Goal: Task Accomplishment & Management: Use online tool/utility

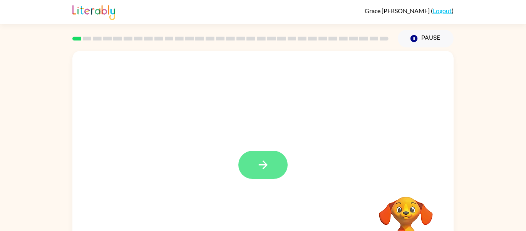
click at [255, 166] on button "button" at bounding box center [263, 165] width 49 height 28
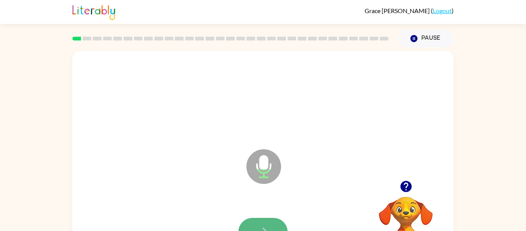
click at [265, 219] on button "button" at bounding box center [263, 232] width 49 height 28
click at [269, 224] on button "button" at bounding box center [263, 232] width 49 height 28
click at [266, 219] on button "button" at bounding box center [263, 232] width 49 height 28
click at [270, 221] on button "button" at bounding box center [263, 232] width 49 height 28
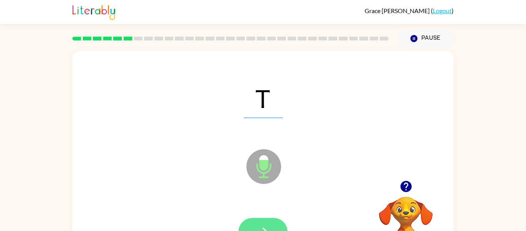
click at [271, 219] on button "button" at bounding box center [263, 232] width 49 height 28
click at [269, 218] on button "button" at bounding box center [263, 232] width 49 height 28
click at [269, 218] on div at bounding box center [263, 232] width 49 height 28
click at [269, 221] on button "button" at bounding box center [263, 232] width 49 height 28
click at [266, 221] on button "button" at bounding box center [263, 232] width 49 height 28
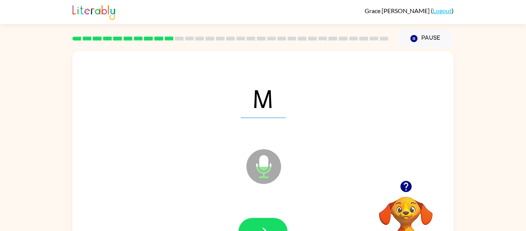
click at [266, 221] on button "button" at bounding box center [263, 232] width 49 height 28
click at [267, 222] on button "button" at bounding box center [263, 232] width 49 height 28
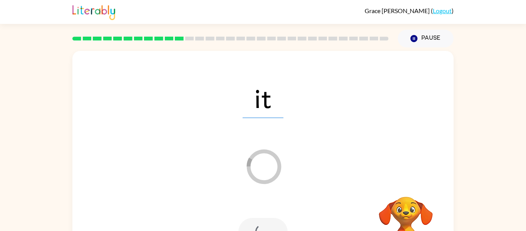
click at [268, 222] on div at bounding box center [263, 232] width 49 height 28
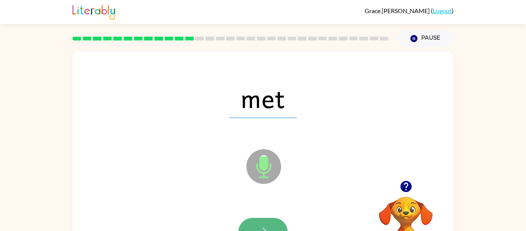
click at [255, 223] on button "button" at bounding box center [263, 232] width 49 height 28
click at [255, 222] on button "button" at bounding box center [263, 232] width 49 height 28
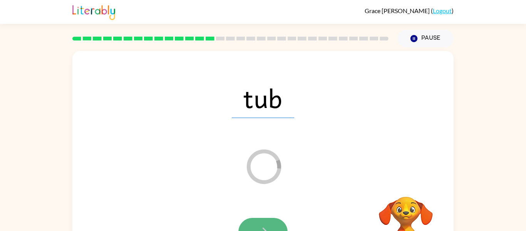
click at [270, 219] on button "button" at bounding box center [263, 232] width 49 height 28
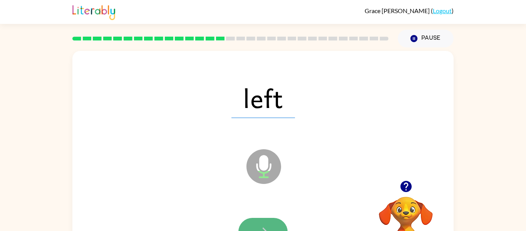
click at [270, 220] on button "button" at bounding box center [263, 232] width 49 height 28
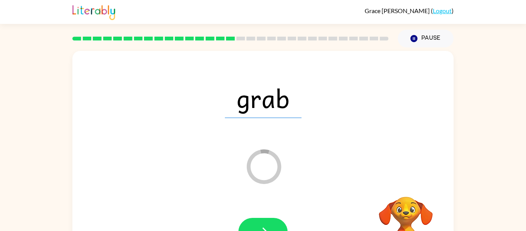
click at [270, 220] on button "button" at bounding box center [263, 232] width 49 height 28
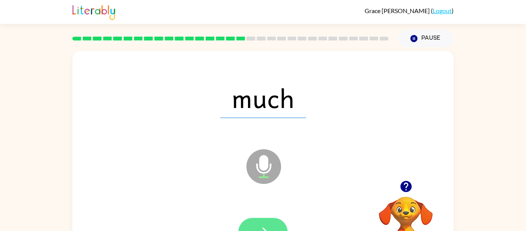
click at [269, 224] on button "button" at bounding box center [263, 232] width 49 height 28
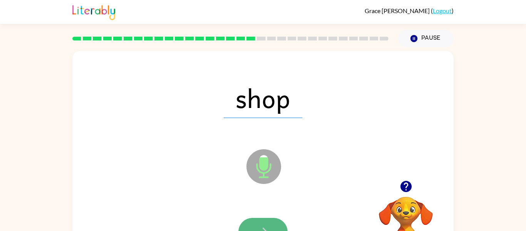
click at [265, 221] on button "button" at bounding box center [263, 232] width 49 height 28
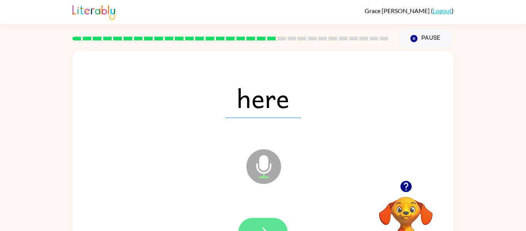
click at [269, 224] on button "button" at bounding box center [263, 232] width 49 height 28
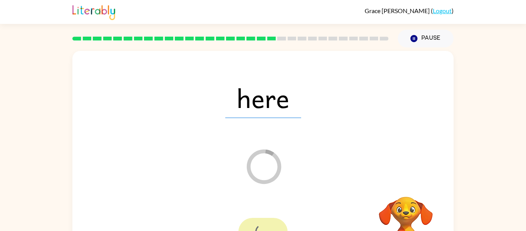
click at [269, 224] on div at bounding box center [263, 232] width 49 height 28
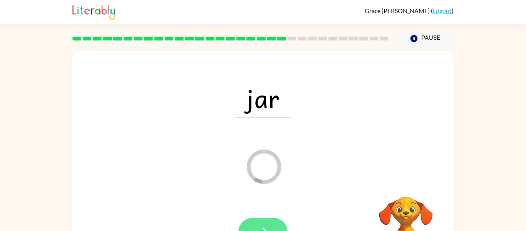
click at [254, 223] on button "button" at bounding box center [263, 232] width 49 height 28
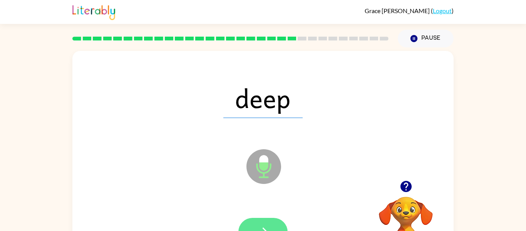
click at [266, 223] on button "button" at bounding box center [263, 232] width 49 height 28
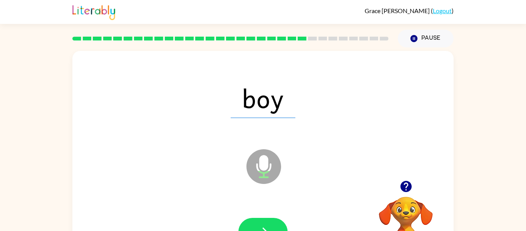
click at [275, 217] on div at bounding box center [263, 231] width 366 height 63
click at [268, 222] on button "button" at bounding box center [263, 232] width 49 height 28
click at [277, 226] on button "button" at bounding box center [263, 232] width 49 height 28
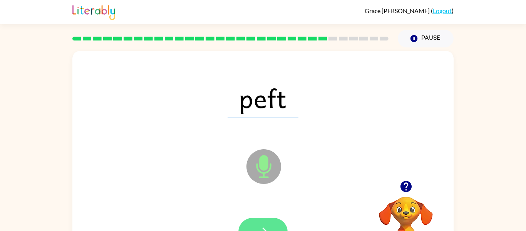
click at [254, 225] on button "button" at bounding box center [263, 232] width 49 height 28
click at [268, 222] on button "button" at bounding box center [263, 232] width 49 height 28
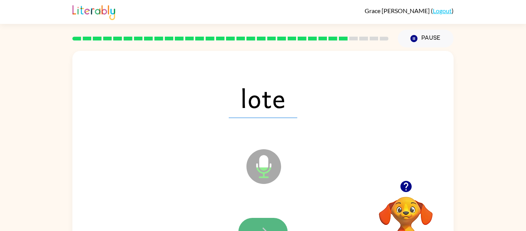
click at [257, 223] on button "button" at bounding box center [263, 232] width 49 height 28
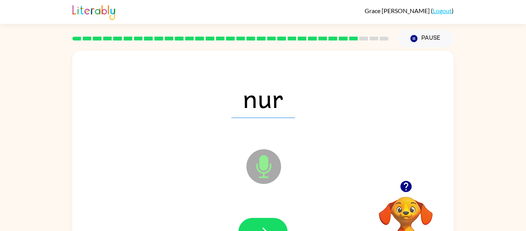
click at [257, 223] on button "button" at bounding box center [263, 232] width 49 height 28
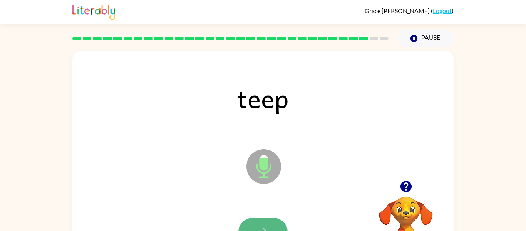
click at [257, 221] on button "button" at bounding box center [263, 232] width 49 height 28
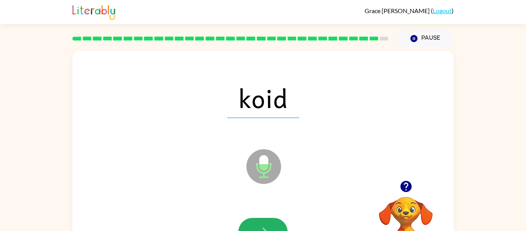
click at [257, 221] on button "button" at bounding box center [263, 232] width 49 height 28
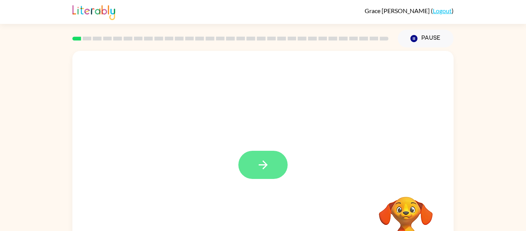
click at [269, 163] on icon "button" at bounding box center [263, 164] width 13 height 13
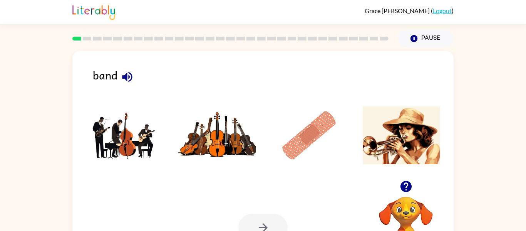
click at [117, 148] on img at bounding box center [125, 135] width 78 height 58
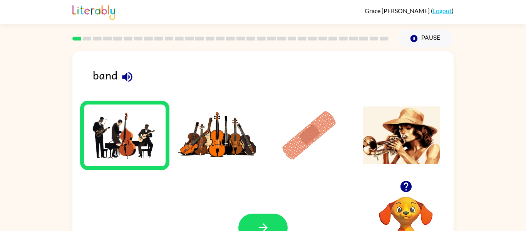
click at [303, 128] on img at bounding box center [310, 135] width 78 height 58
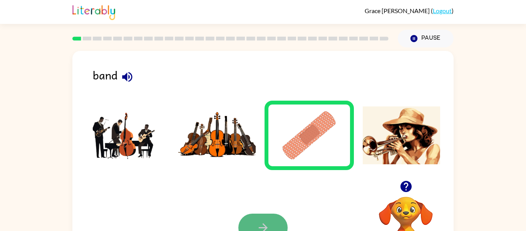
click at [266, 219] on button "button" at bounding box center [263, 227] width 49 height 28
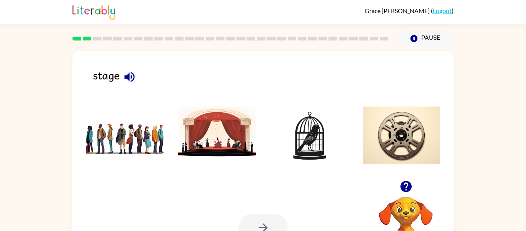
click at [239, 141] on img at bounding box center [217, 135] width 78 height 58
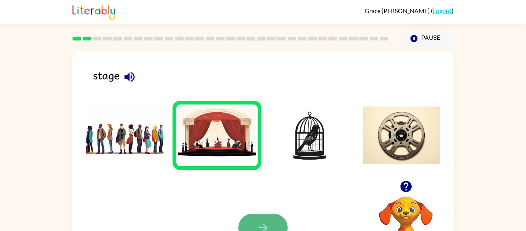
click at [265, 224] on icon "button" at bounding box center [263, 227] width 13 height 13
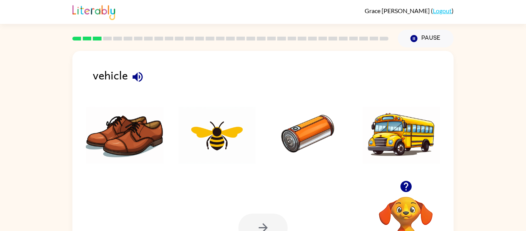
click at [392, 143] on img at bounding box center [402, 135] width 78 height 58
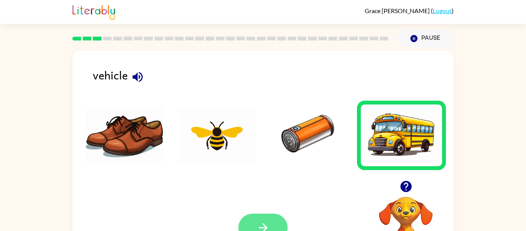
click at [256, 220] on button "button" at bounding box center [263, 227] width 49 height 28
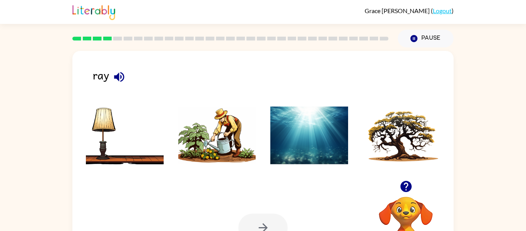
click at [292, 144] on img at bounding box center [310, 135] width 78 height 58
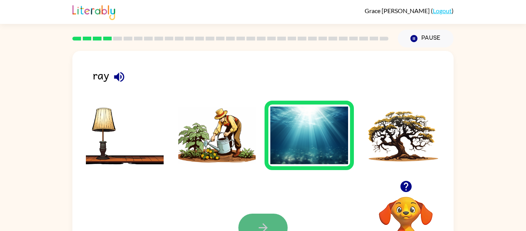
click at [269, 215] on button "button" at bounding box center [263, 227] width 49 height 28
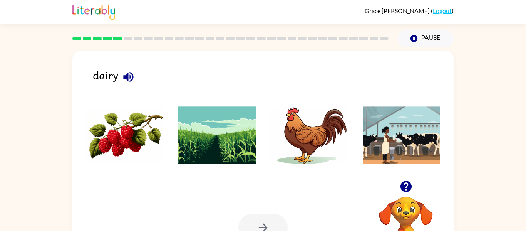
click at [424, 134] on img at bounding box center [402, 135] width 78 height 58
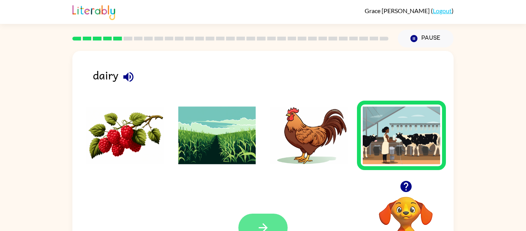
click at [262, 222] on icon "button" at bounding box center [263, 227] width 13 height 13
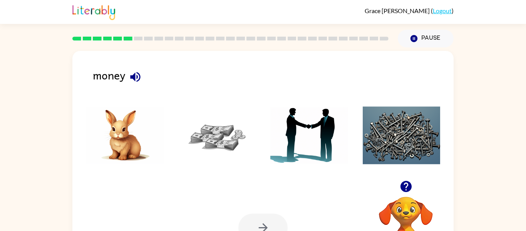
click at [226, 136] on img at bounding box center [217, 135] width 78 height 58
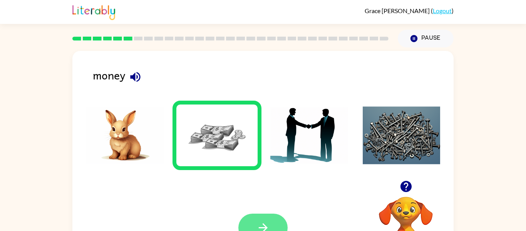
click at [259, 217] on button "button" at bounding box center [263, 227] width 49 height 28
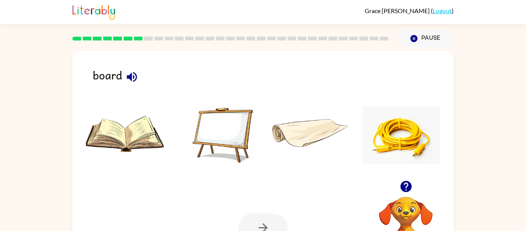
click at [135, 131] on img at bounding box center [125, 135] width 78 height 58
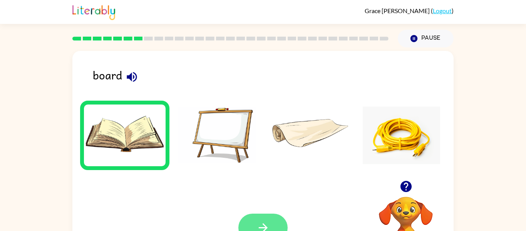
click at [257, 216] on button "button" at bounding box center [263, 227] width 49 height 28
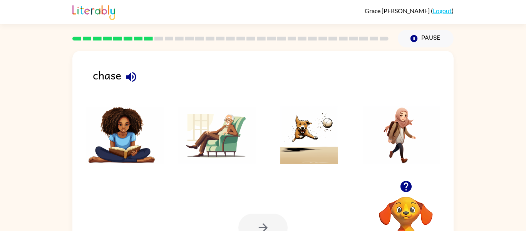
click at [313, 128] on img at bounding box center [310, 135] width 78 height 58
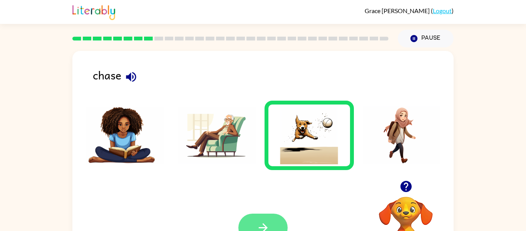
click at [263, 221] on icon "button" at bounding box center [263, 227] width 13 height 13
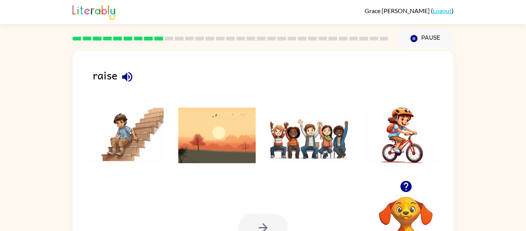
click at [113, 145] on img at bounding box center [125, 135] width 78 height 58
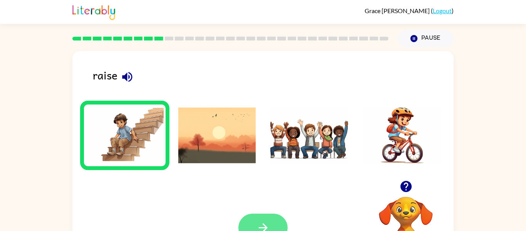
click at [262, 215] on button "button" at bounding box center [263, 227] width 49 height 28
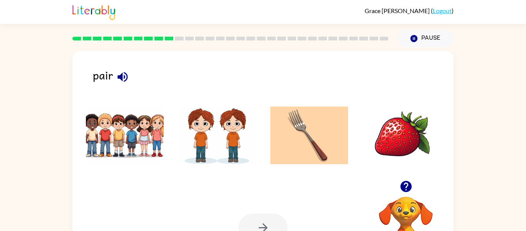
click at [407, 141] on img at bounding box center [402, 135] width 78 height 58
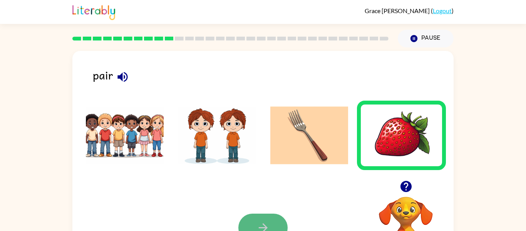
click at [274, 218] on button "button" at bounding box center [263, 227] width 49 height 28
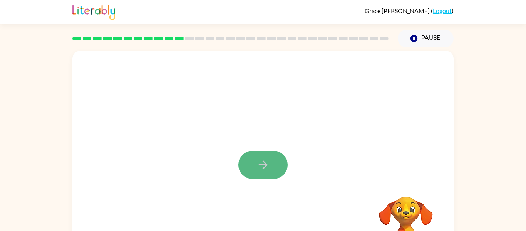
click at [262, 174] on button "button" at bounding box center [263, 165] width 49 height 28
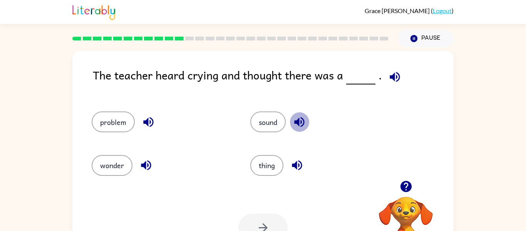
click at [298, 120] on icon "button" at bounding box center [299, 122] width 10 height 10
click at [297, 150] on div "thing" at bounding box center [315, 161] width 159 height 43
click at [296, 162] on icon "button" at bounding box center [297, 164] width 13 height 13
click at [150, 124] on icon "button" at bounding box center [148, 122] width 10 height 10
click at [141, 161] on icon "button" at bounding box center [146, 164] width 13 height 13
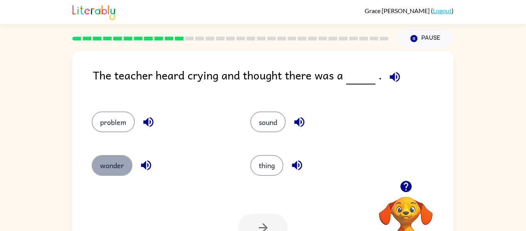
click at [112, 163] on button "wonder" at bounding box center [112, 165] width 41 height 21
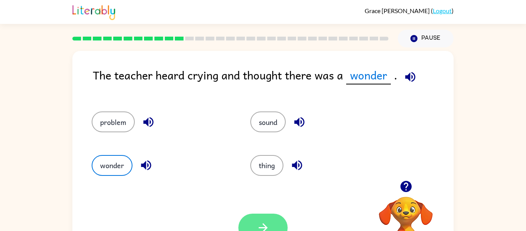
click at [268, 217] on button "button" at bounding box center [263, 227] width 49 height 28
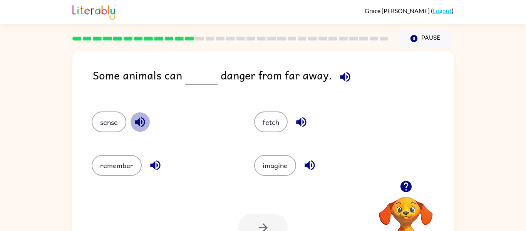
click at [141, 124] on icon "button" at bounding box center [139, 121] width 13 height 13
click at [154, 163] on icon "button" at bounding box center [155, 165] width 10 height 10
click at [298, 119] on icon "button" at bounding box center [301, 121] width 13 height 13
click at [309, 165] on icon "button" at bounding box center [310, 165] width 10 height 10
click at [123, 156] on button "remember" at bounding box center [117, 165] width 50 height 21
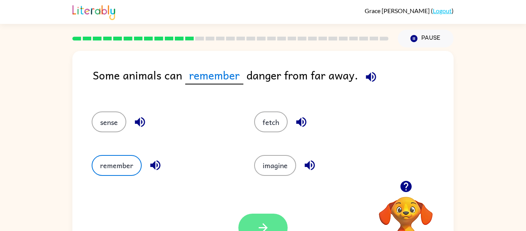
click at [277, 219] on button "button" at bounding box center [263, 227] width 49 height 28
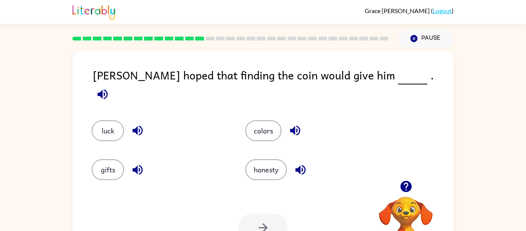
click at [136, 165] on icon "button" at bounding box center [138, 170] width 10 height 10
click at [109, 162] on button "gifts" at bounding box center [108, 169] width 32 height 21
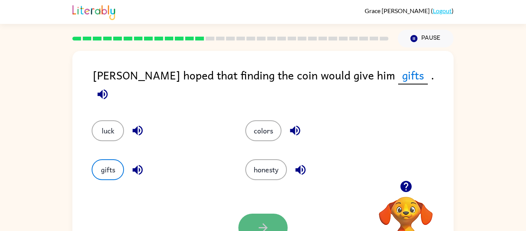
click at [264, 218] on button "button" at bounding box center [263, 227] width 49 height 28
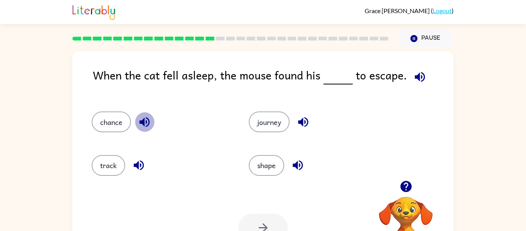
click at [149, 116] on icon "button" at bounding box center [144, 121] width 13 height 13
click at [134, 160] on icon "button" at bounding box center [138, 164] width 13 height 13
click at [302, 119] on icon "button" at bounding box center [303, 122] width 10 height 10
click at [300, 167] on icon "button" at bounding box center [298, 165] width 10 height 10
click at [119, 125] on button "chance" at bounding box center [111, 121] width 39 height 21
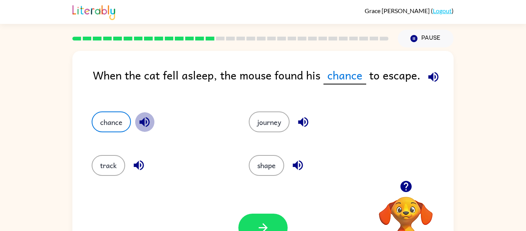
click at [143, 119] on icon "button" at bounding box center [144, 121] width 13 height 13
click at [253, 219] on button "button" at bounding box center [263, 227] width 49 height 28
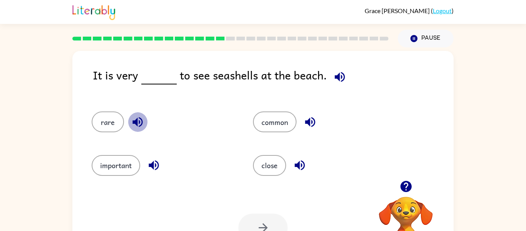
click at [140, 122] on icon "button" at bounding box center [138, 122] width 10 height 10
click at [148, 161] on icon "button" at bounding box center [153, 164] width 13 height 13
click at [130, 156] on button "important" at bounding box center [116, 165] width 49 height 21
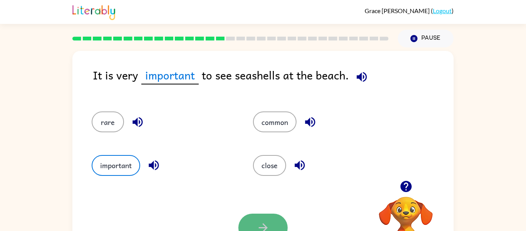
click at [256, 214] on button "button" at bounding box center [263, 227] width 49 height 28
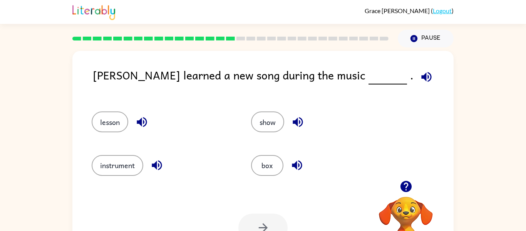
click at [293, 163] on icon "button" at bounding box center [297, 164] width 13 height 13
click at [301, 118] on icon "button" at bounding box center [298, 122] width 10 height 10
click at [136, 118] on icon "button" at bounding box center [141, 121] width 13 height 13
click at [119, 118] on button "lesson" at bounding box center [110, 121] width 37 height 21
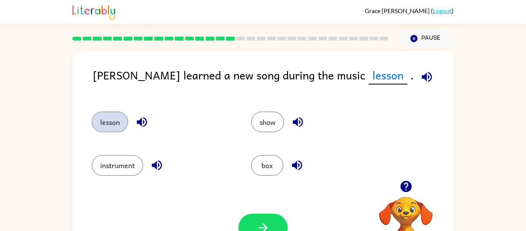
click at [119, 118] on button "lesson" at bounding box center [110, 121] width 37 height 21
click at [252, 221] on button "button" at bounding box center [263, 227] width 49 height 28
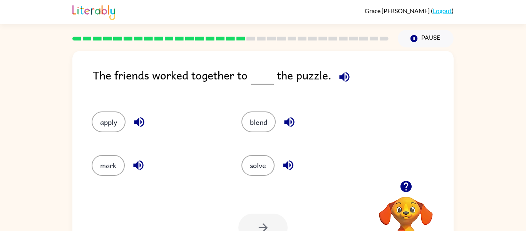
click at [137, 120] on icon "button" at bounding box center [139, 121] width 13 height 13
click at [136, 165] on icon "button" at bounding box center [138, 165] width 10 height 10
click at [289, 119] on icon "button" at bounding box center [289, 122] width 10 height 10
click at [288, 164] on icon "button" at bounding box center [288, 165] width 10 height 10
click at [254, 118] on button "blend" at bounding box center [259, 121] width 34 height 21
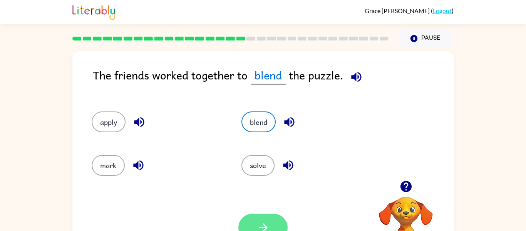
click at [248, 220] on button "button" at bounding box center [263, 227] width 49 height 28
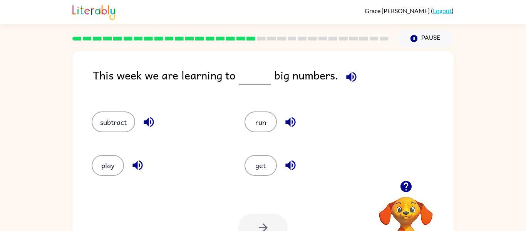
click at [138, 165] on icon "button" at bounding box center [137, 164] width 13 height 13
click at [148, 126] on icon "button" at bounding box center [148, 121] width 13 height 13
click at [288, 123] on icon "button" at bounding box center [291, 122] width 10 height 10
click at [288, 165] on icon "button" at bounding box center [291, 165] width 10 height 10
click at [114, 163] on button "play" at bounding box center [108, 165] width 32 height 21
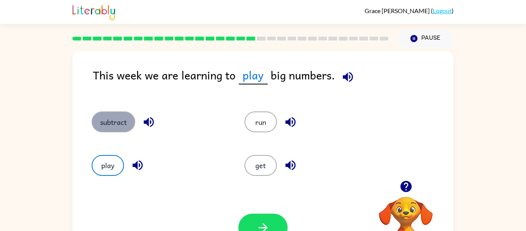
click at [116, 117] on button "subtract" at bounding box center [114, 121] width 44 height 21
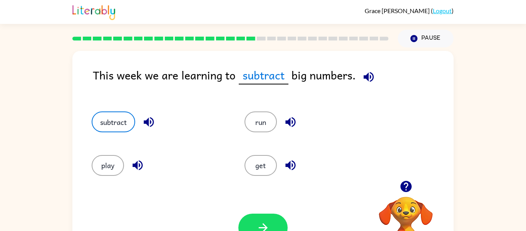
click at [304, 220] on div "Your browser must support playing .mp4 files to use Literably. Please try using…" at bounding box center [263, 227] width 382 height 87
click at [270, 219] on button "button" at bounding box center [263, 227] width 49 height 28
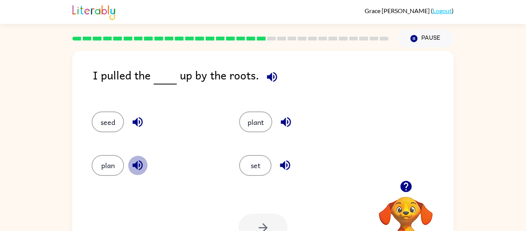
click at [135, 160] on icon "button" at bounding box center [137, 164] width 13 height 13
click at [135, 123] on icon "button" at bounding box center [138, 122] width 10 height 10
click at [287, 121] on icon "button" at bounding box center [285, 121] width 13 height 13
click at [138, 121] on icon "button" at bounding box center [137, 121] width 13 height 13
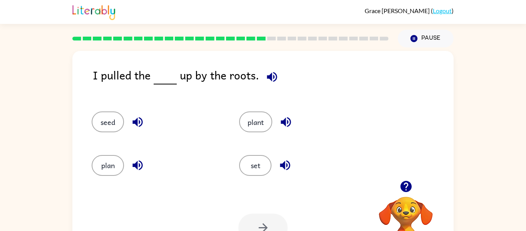
click at [281, 163] on icon "button" at bounding box center [285, 164] width 13 height 13
click at [255, 118] on button "plant" at bounding box center [255, 121] width 33 height 21
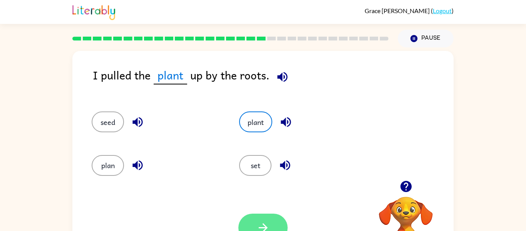
click at [274, 219] on button "button" at bounding box center [263, 227] width 49 height 28
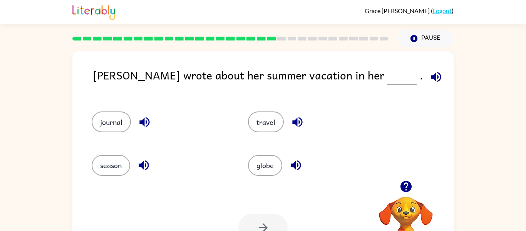
click at [144, 166] on icon "button" at bounding box center [144, 165] width 10 height 10
click at [143, 120] on icon "button" at bounding box center [145, 122] width 10 height 10
click at [296, 118] on icon "button" at bounding box center [297, 121] width 13 height 13
click at [300, 167] on icon "button" at bounding box center [296, 165] width 10 height 10
click at [112, 122] on button "journal" at bounding box center [111, 121] width 39 height 21
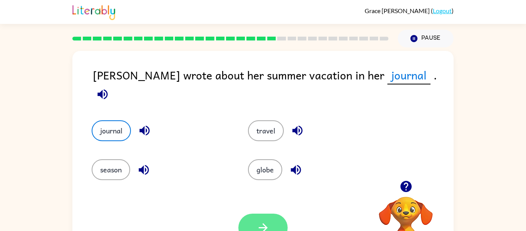
click at [254, 221] on button "button" at bounding box center [263, 227] width 49 height 28
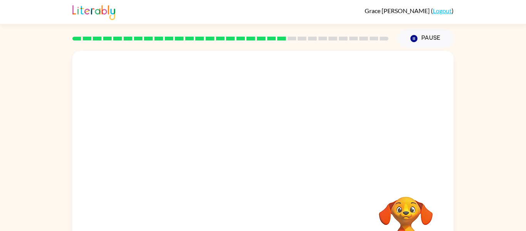
click at [215, 116] on video "Your browser must support playing .mp4 files to use Literably. Please try using…" at bounding box center [263, 115] width 382 height 129
click at [195, 156] on video "Your browser must support playing .mp4 files to use Literably. Please try using…" at bounding box center [263, 115] width 382 height 129
drag, startPoint x: 196, startPoint y: 156, endPoint x: 272, endPoint y: 186, distance: 81.5
click at [272, 186] on div at bounding box center [263, 161] width 382 height 220
click at [268, 156] on button "button" at bounding box center [263, 165] width 49 height 28
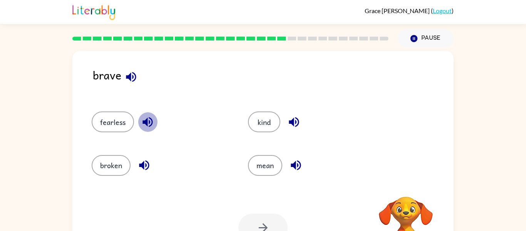
click at [151, 120] on icon "button" at bounding box center [148, 122] width 10 height 10
click at [144, 162] on icon "button" at bounding box center [144, 165] width 10 height 10
click at [103, 103] on div "fearless" at bounding box center [155, 118] width 156 height 43
click at [295, 119] on icon "button" at bounding box center [293, 121] width 13 height 13
click at [268, 113] on button "kind" at bounding box center [264, 121] width 32 height 21
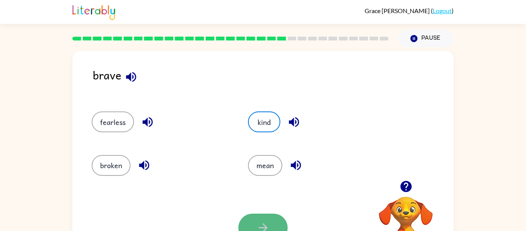
click at [263, 219] on button "button" at bounding box center [263, 227] width 49 height 28
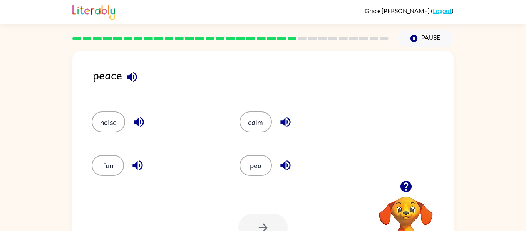
click at [134, 74] on icon "button" at bounding box center [131, 76] width 13 height 13
click at [140, 119] on icon "button" at bounding box center [138, 121] width 13 height 13
click at [134, 165] on icon "button" at bounding box center [138, 165] width 10 height 10
click at [132, 69] on button "button" at bounding box center [132, 77] width 20 height 20
click at [139, 121] on icon "button" at bounding box center [138, 121] width 13 height 13
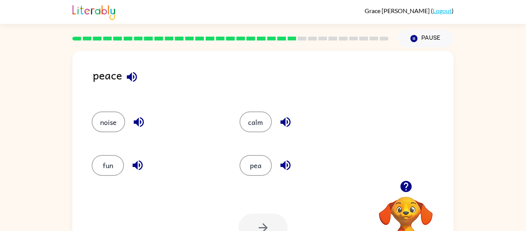
click at [139, 168] on icon "button" at bounding box center [137, 164] width 13 height 13
click at [111, 165] on button "fun" at bounding box center [108, 165] width 32 height 21
click at [278, 221] on button "button" at bounding box center [263, 227] width 49 height 28
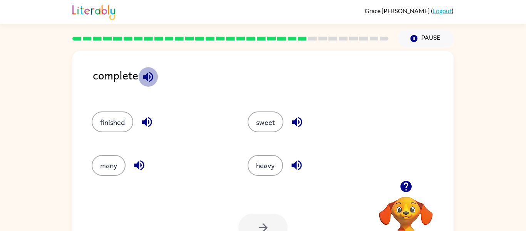
click at [151, 71] on icon "button" at bounding box center [147, 76] width 13 height 13
click at [147, 121] on icon "button" at bounding box center [147, 122] width 10 height 10
click at [143, 160] on icon "button" at bounding box center [139, 164] width 13 height 13
click at [300, 121] on icon "button" at bounding box center [297, 121] width 13 height 13
click at [298, 161] on icon "button" at bounding box center [296, 164] width 13 height 13
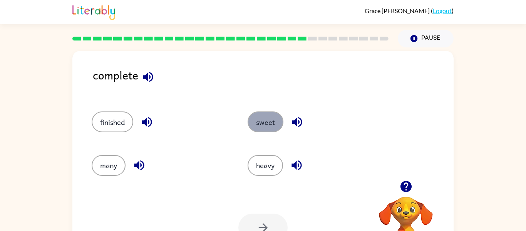
click at [279, 123] on button "sweet" at bounding box center [266, 121] width 36 height 21
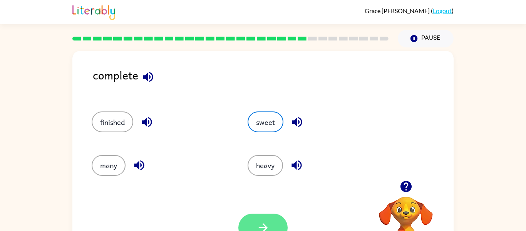
click at [257, 216] on button "button" at bounding box center [263, 227] width 49 height 28
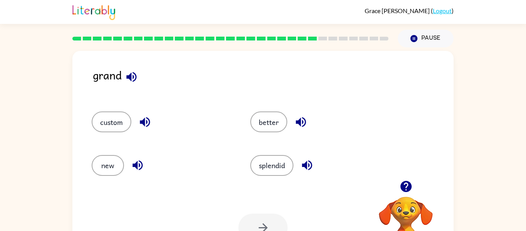
click at [133, 71] on icon "button" at bounding box center [131, 76] width 13 height 13
click at [145, 119] on icon "button" at bounding box center [145, 122] width 10 height 10
click at [136, 166] on icon "button" at bounding box center [138, 165] width 10 height 10
click at [301, 126] on icon "button" at bounding box center [301, 122] width 10 height 10
click at [309, 166] on icon "button" at bounding box center [307, 164] width 13 height 13
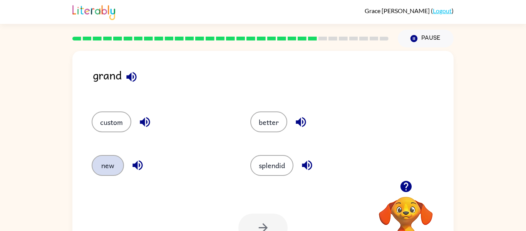
click at [111, 161] on button "new" at bounding box center [108, 165] width 32 height 21
click at [264, 221] on icon "button" at bounding box center [263, 227] width 13 height 13
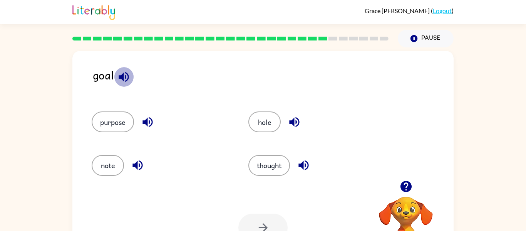
click at [123, 74] on icon "button" at bounding box center [124, 77] width 10 height 10
click at [153, 127] on icon "button" at bounding box center [147, 121] width 13 height 13
click at [140, 163] on icon "button" at bounding box center [137, 164] width 13 height 13
click at [295, 121] on icon "button" at bounding box center [294, 122] width 10 height 10
click at [306, 163] on icon "button" at bounding box center [303, 164] width 13 height 13
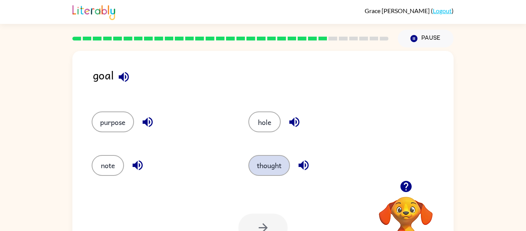
click at [280, 166] on button "thought" at bounding box center [270, 165] width 42 height 21
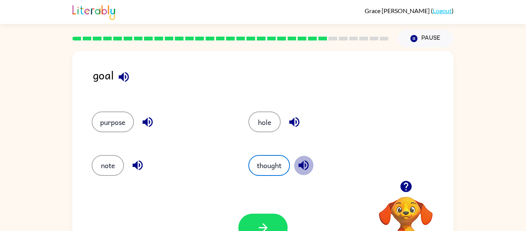
click at [304, 161] on icon "button" at bounding box center [304, 165] width 10 height 10
click at [266, 218] on button "button" at bounding box center [263, 227] width 49 height 28
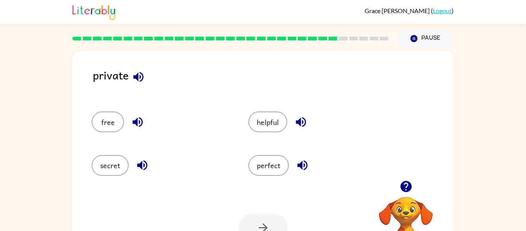
click at [141, 74] on icon "button" at bounding box center [138, 76] width 13 height 13
click at [138, 118] on icon "button" at bounding box center [137, 121] width 13 height 13
click at [144, 162] on icon "button" at bounding box center [142, 164] width 13 height 13
click at [115, 121] on button "free" at bounding box center [108, 121] width 32 height 21
click at [266, 215] on button "button" at bounding box center [263, 227] width 49 height 28
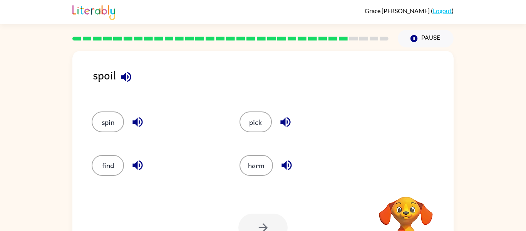
click at [266, 215] on div at bounding box center [263, 227] width 49 height 28
click at [285, 122] on icon "button" at bounding box center [286, 122] width 10 height 10
click at [132, 75] on icon "button" at bounding box center [125, 76] width 13 height 13
click at [285, 166] on icon "button" at bounding box center [287, 165] width 10 height 10
click at [138, 161] on icon "button" at bounding box center [137, 164] width 13 height 13
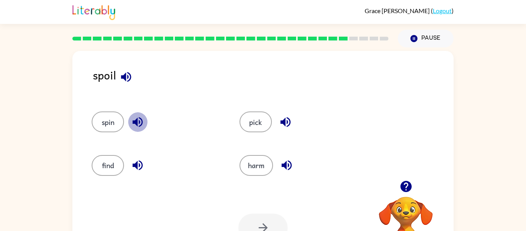
click at [138, 117] on icon "button" at bounding box center [137, 121] width 13 height 13
click at [110, 123] on button "spin" at bounding box center [108, 121] width 32 height 21
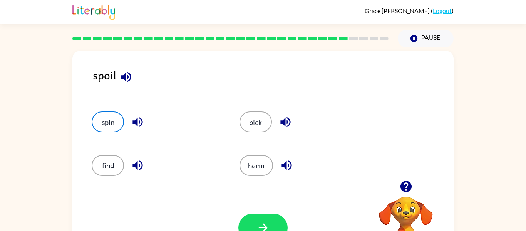
click at [273, 213] on div "Your browser must support playing .mp4 files to use Literably. Please try using…" at bounding box center [263, 227] width 382 height 87
click at [273, 214] on button "button" at bounding box center [263, 227] width 49 height 28
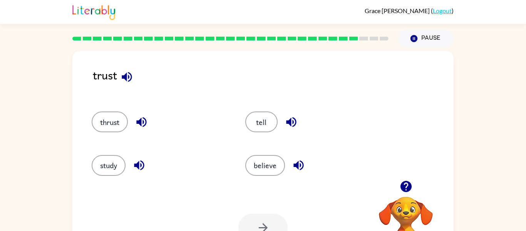
click at [124, 73] on icon "button" at bounding box center [126, 76] width 13 height 13
click at [143, 119] on icon "button" at bounding box center [141, 121] width 13 height 13
click at [138, 159] on icon "button" at bounding box center [139, 164] width 13 height 13
click at [112, 159] on button "study" at bounding box center [109, 165] width 34 height 21
click at [254, 218] on button "button" at bounding box center [263, 227] width 49 height 28
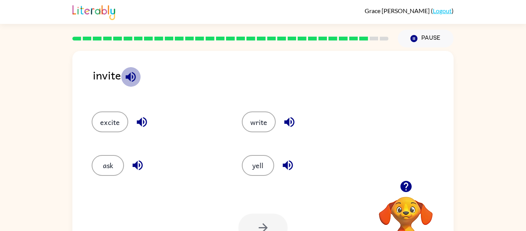
click at [131, 80] on icon "button" at bounding box center [130, 76] width 13 height 13
click at [141, 120] on icon "button" at bounding box center [142, 122] width 10 height 10
click at [136, 165] on icon "button" at bounding box center [138, 165] width 10 height 10
click at [287, 120] on icon "button" at bounding box center [289, 122] width 10 height 10
click at [285, 161] on icon "button" at bounding box center [287, 164] width 13 height 13
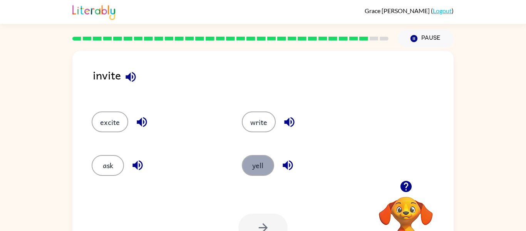
click at [261, 161] on button "yell" at bounding box center [258, 165] width 32 height 21
click at [258, 217] on button "button" at bounding box center [263, 227] width 49 height 28
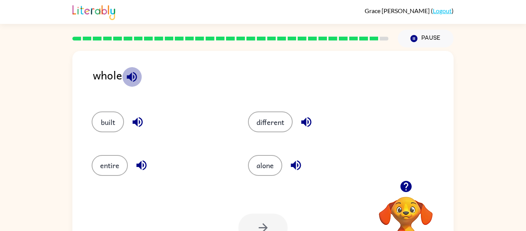
click at [131, 78] on icon "button" at bounding box center [132, 77] width 10 height 10
click at [136, 122] on icon "button" at bounding box center [138, 122] width 10 height 10
click at [140, 160] on icon "button" at bounding box center [141, 164] width 13 height 13
click at [306, 121] on icon "button" at bounding box center [306, 122] width 10 height 10
click at [292, 166] on icon "button" at bounding box center [296, 165] width 10 height 10
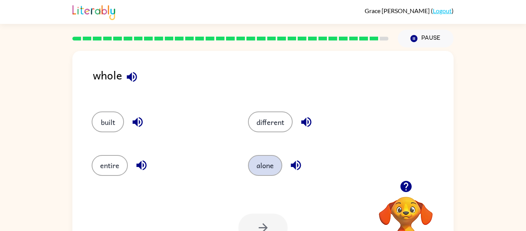
click at [271, 165] on button "alone" at bounding box center [265, 165] width 34 height 21
click at [264, 215] on button "button" at bounding box center [263, 227] width 49 height 28
